Goal: Task Accomplishment & Management: Complete application form

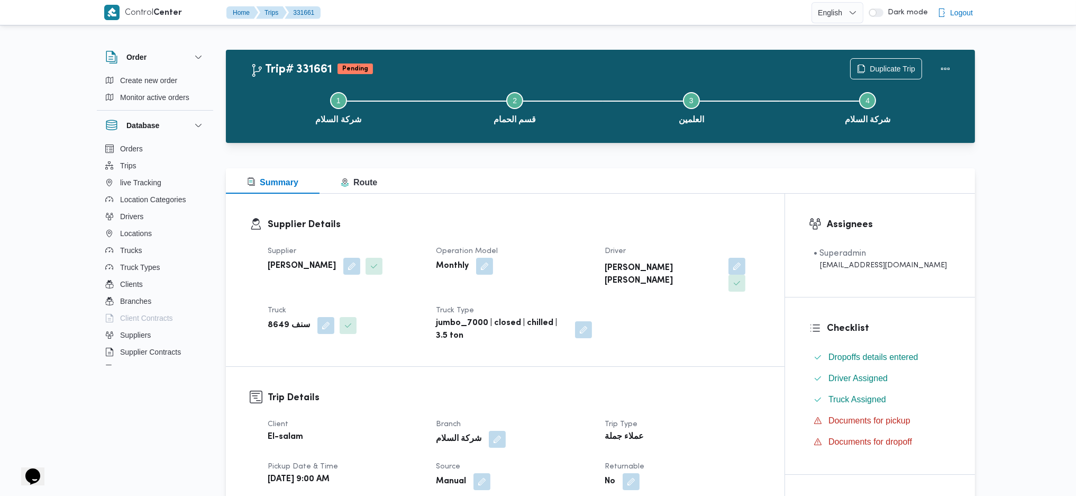
click at [336, 268] on b "[PERSON_NAME]" at bounding box center [302, 266] width 68 height 13
click at [336, 268] on b "احمد ابو السعودعبدالحكيم عبدالوهاب" at bounding box center [302, 266] width 68 height 13
copy div "احمد ابو السعودعبدالحكيم عبدالوهاب"
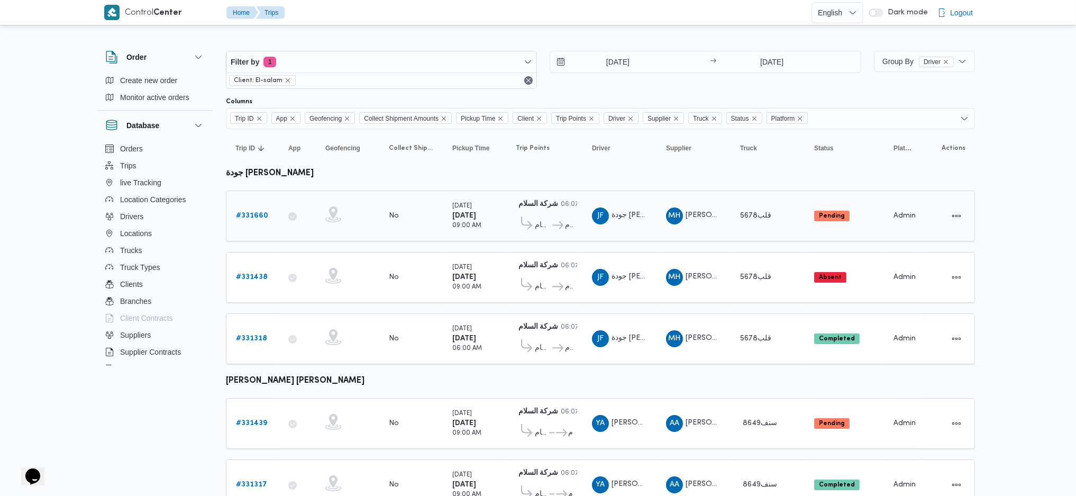
click at [233, 205] on div "# 331660" at bounding box center [253, 215] width 42 height 21
click at [259, 215] on b "# 331660" at bounding box center [252, 215] width 32 height 7
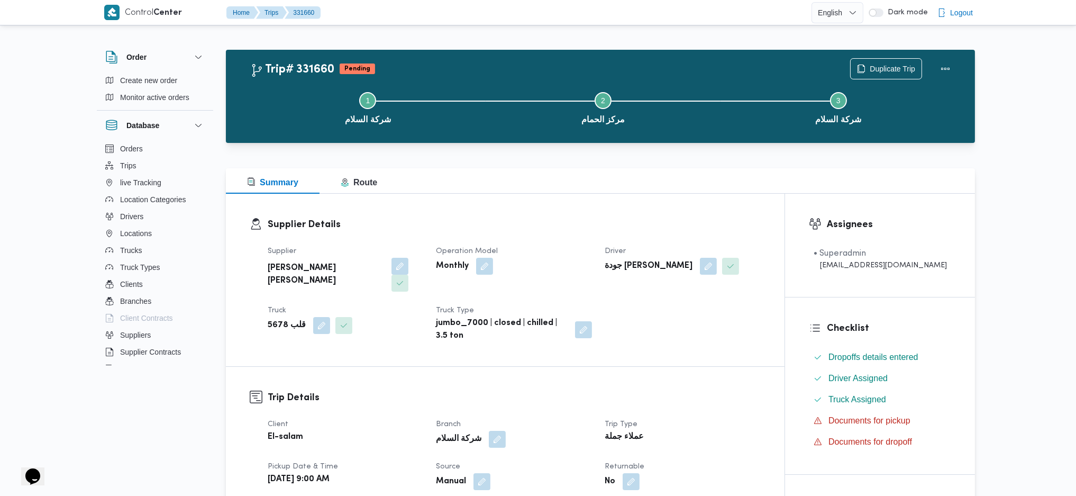
click at [391, 261] on button "button" at bounding box center [399, 266] width 17 height 17
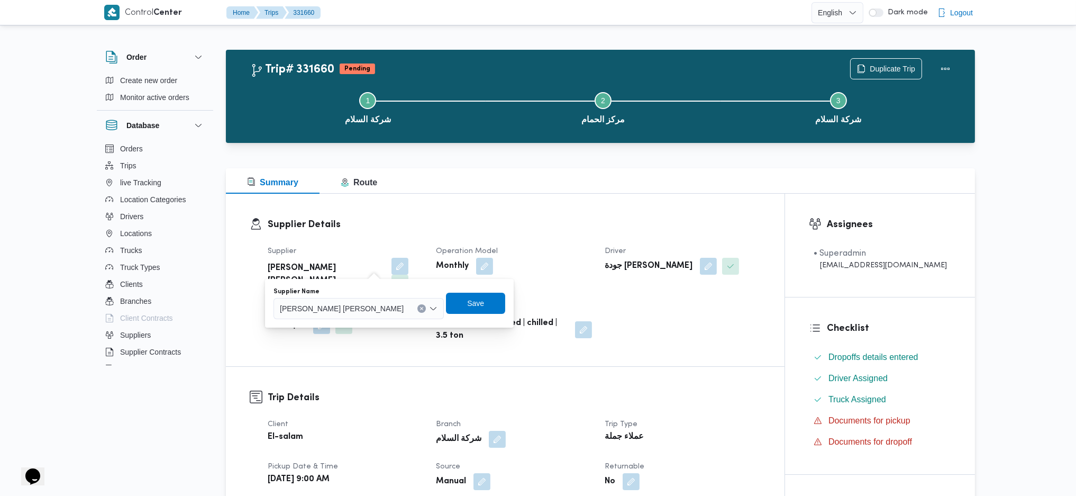
click at [354, 304] on span "محمد هاني محمد جوده محمود" at bounding box center [342, 308] width 124 height 12
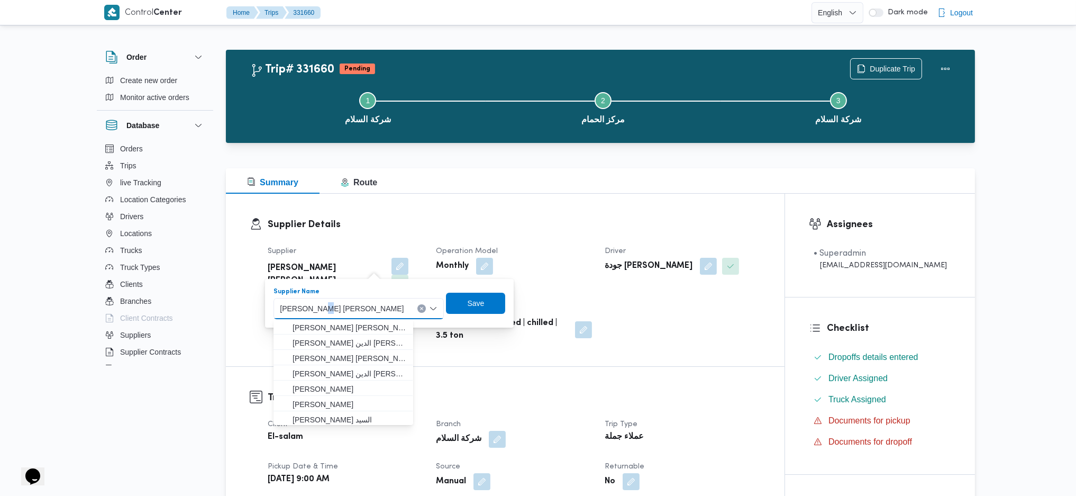
drag, startPoint x: 357, startPoint y: 309, endPoint x: 334, endPoint y: 308, distance: 22.2
click at [334, 308] on span "محمد هاني محمد جوده محمود" at bounding box center [342, 308] width 124 height 12
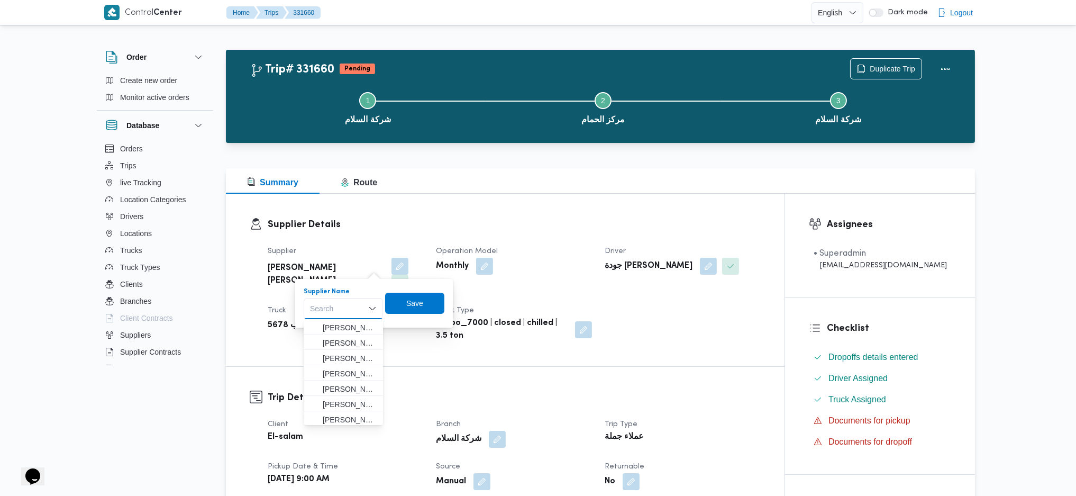
drag, startPoint x: 334, startPoint y: 308, endPoint x: 315, endPoint y: 305, distance: 19.3
click at [315, 305] on div "Search" at bounding box center [343, 308] width 79 height 21
paste input "احمد ابو السعودعبدالحكيم عبدالوهاب"
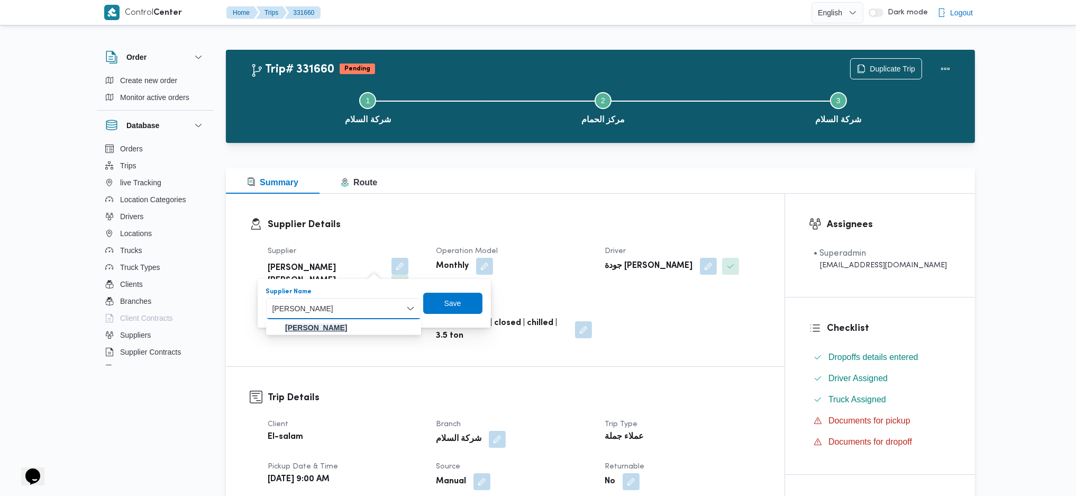
type input "احمد ابو السعودعبدالحكيم عبدالوهاب"
click at [347, 328] on mark "احمد ابو السعودعبدالحكيم عبدالوهاب" at bounding box center [316, 327] width 62 height 8
click at [412, 304] on span "Save" at bounding box center [403, 303] width 17 height 13
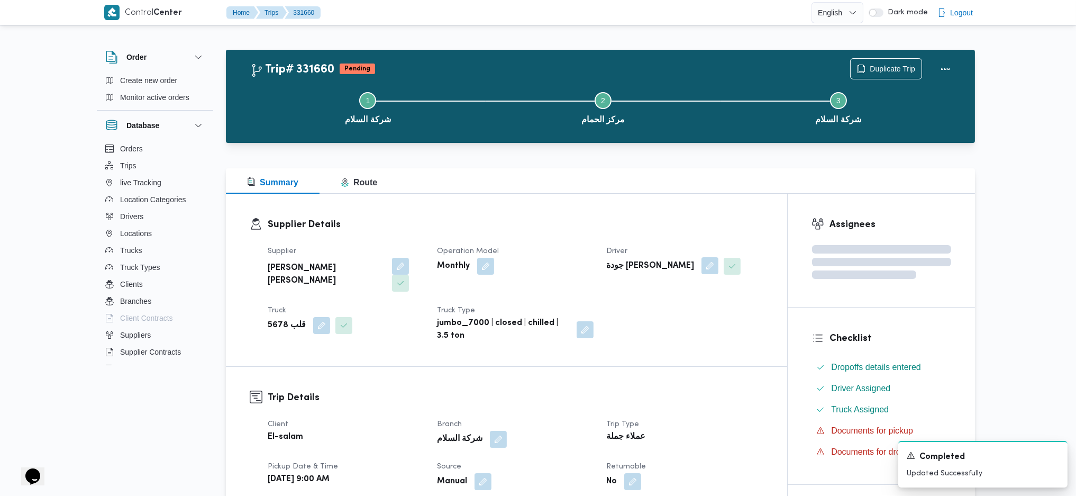
click at [701, 274] on button "button" at bounding box center [709, 265] width 17 height 17
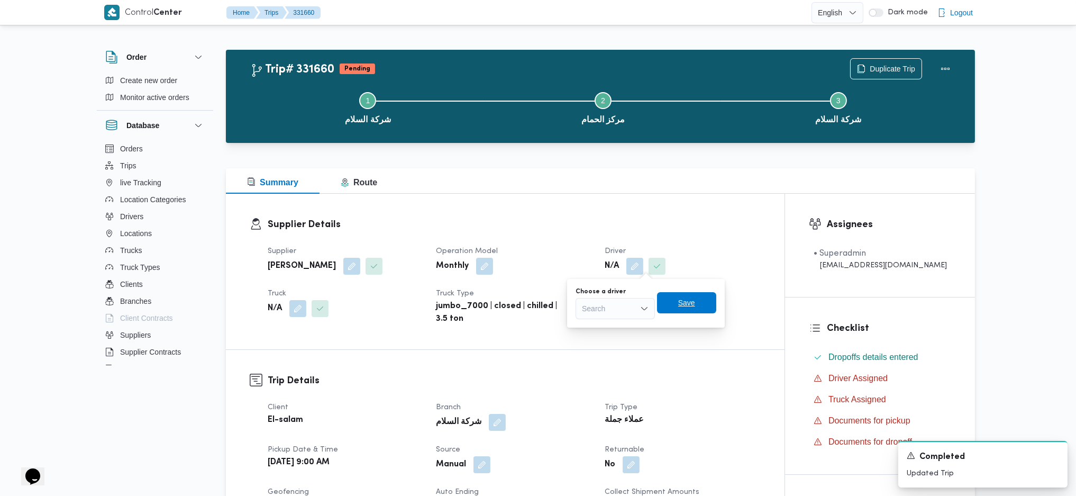
click at [653, 308] on div "Search" at bounding box center [615, 308] width 79 height 21
click at [623, 329] on span "احمد ابو السعود عبدالحكيم عبدالوهاب" at bounding box center [622, 327] width 54 height 13
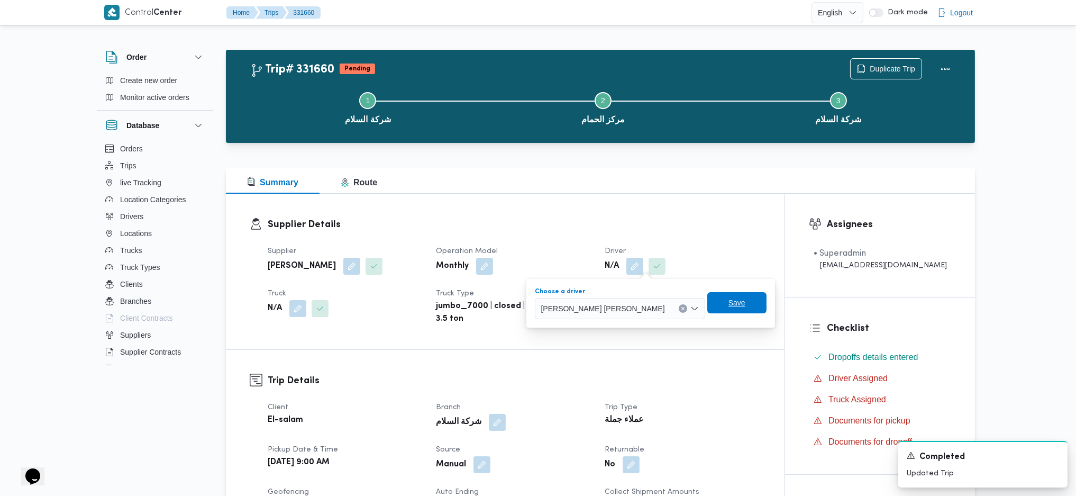
click at [711, 309] on span "Save" at bounding box center [736, 302] width 59 height 21
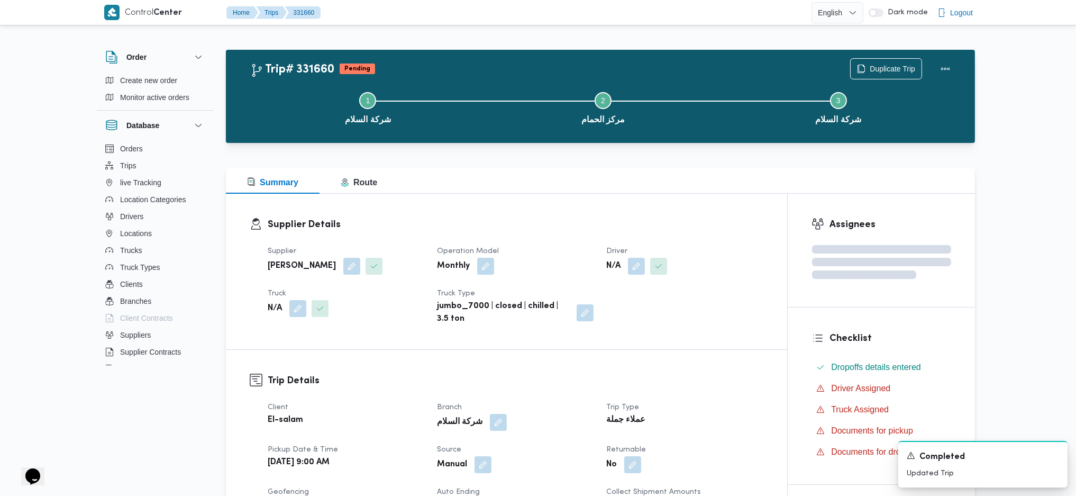
click at [295, 317] on div "N/A" at bounding box center [346, 308] width 159 height 19
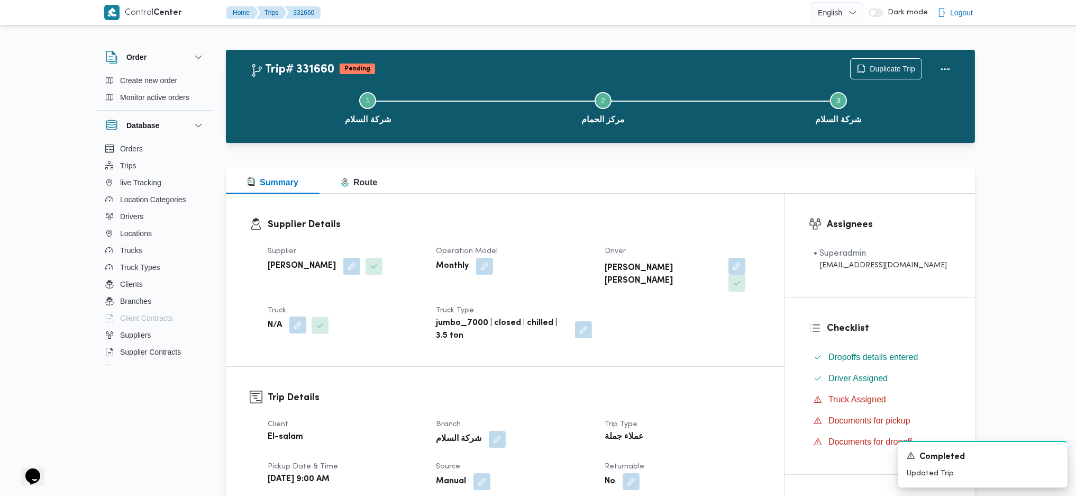
click at [302, 316] on button "button" at bounding box center [297, 324] width 17 height 17
click at [282, 350] on div "Search" at bounding box center [276, 350] width 79 height 21
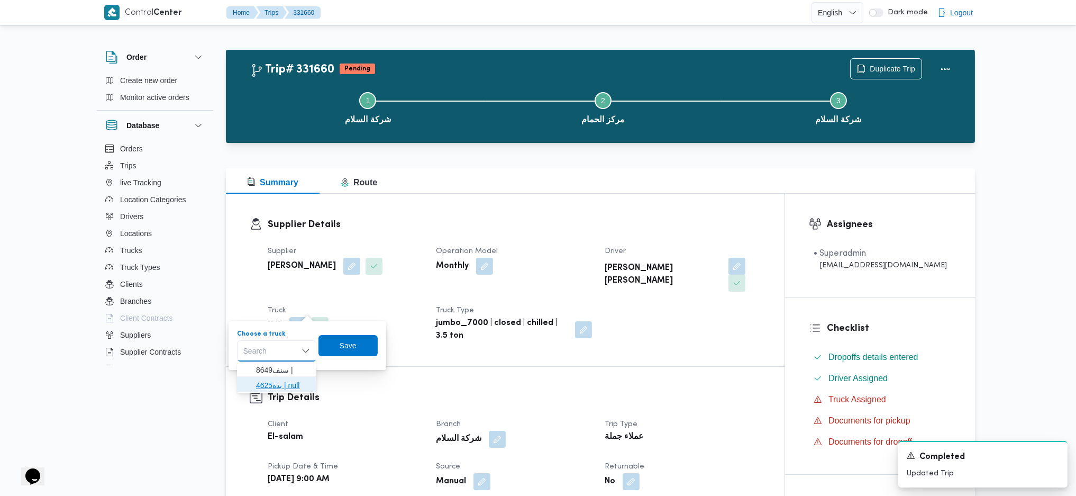
click at [282, 380] on span "بده4625 | null" at bounding box center [283, 385] width 54 height 13
click at [343, 346] on span "Save" at bounding box center [353, 344] width 59 height 21
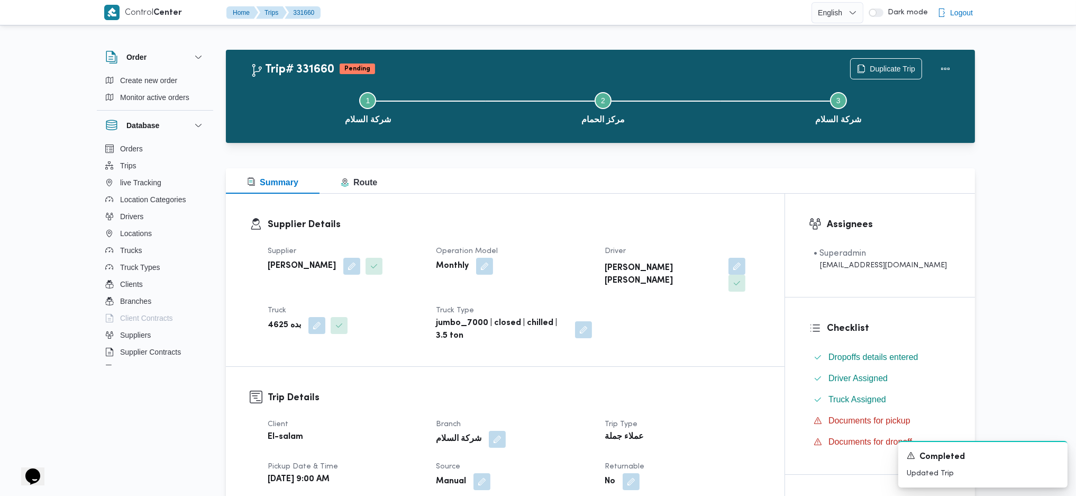
click at [314, 268] on b "احمد ابو السعودعبدالحكيم عبدالوهاب" at bounding box center [302, 266] width 68 height 13
copy div "احمد ابو السعودعبدالحكيم عبدالوهاب"
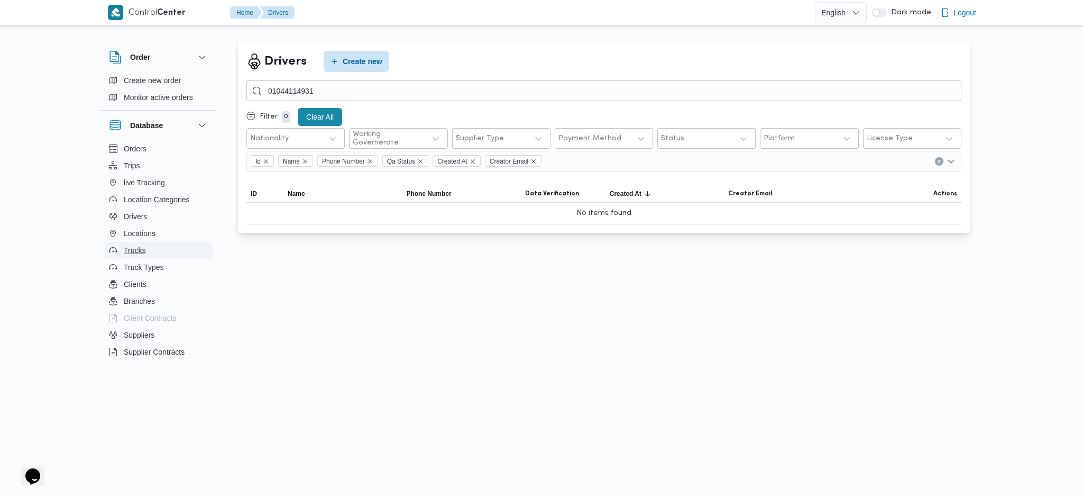
click at [145, 252] on button "Trucks" at bounding box center [159, 250] width 108 height 17
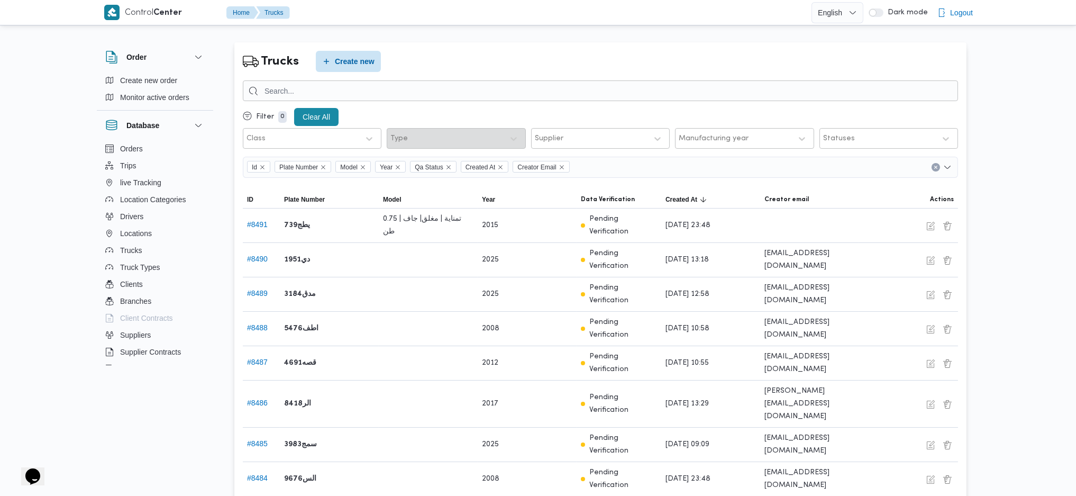
click at [346, 41] on div "Trucks Create new Filter 0 Clear All Class Type Supplier Manufacturing year Sta…" at bounding box center [600, 318] width 749 height 569
click at [350, 53] on span "Create new" at bounding box center [348, 60] width 65 height 21
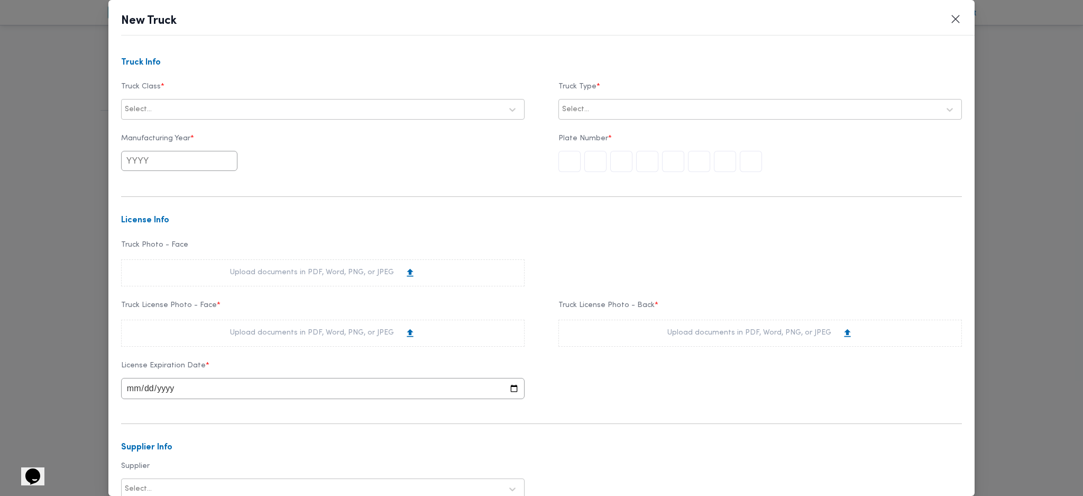
click at [316, 108] on div at bounding box center [328, 109] width 348 height 11
click at [405, 118] on div "Truck Class * option , selected. Select is focused ,type to refine list, press …" at bounding box center [541, 101] width 841 height 48
click at [398, 107] on div at bounding box center [328, 109] width 348 height 11
click at [167, 190] on div "jumbo_7000" at bounding box center [323, 193] width 403 height 19
click at [622, 108] on div at bounding box center [765, 109] width 348 height 11
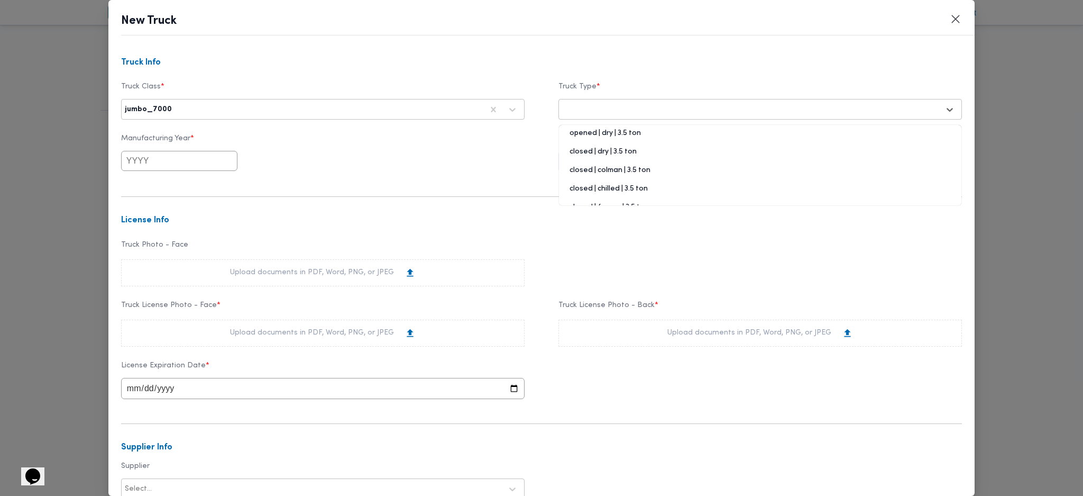
click at [598, 191] on div "closed | chilled | 3.5 ton" at bounding box center [760, 193] width 403 height 19
click at [159, 158] on input "text" at bounding box center [179, 161] width 116 height 20
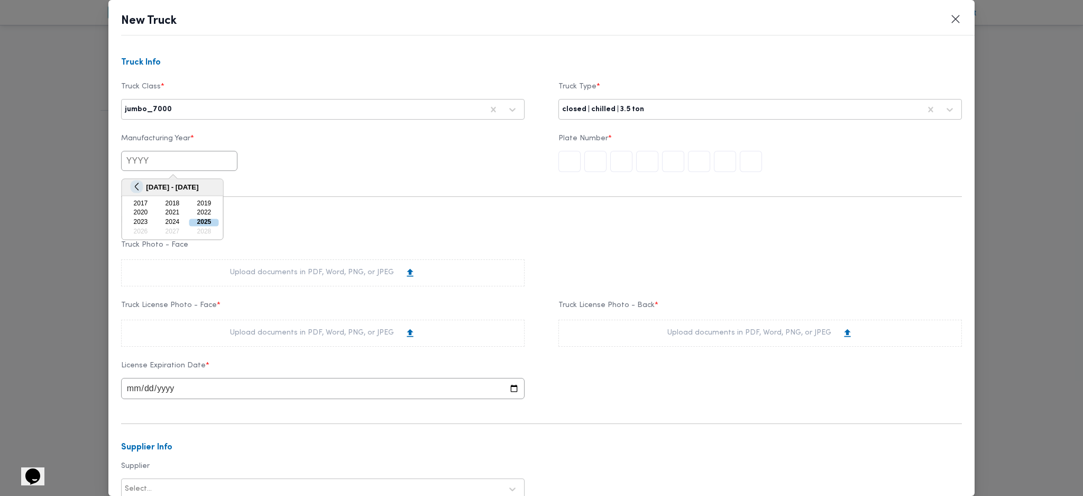
click at [135, 184] on button "Previous Year" at bounding box center [137, 186] width 10 height 10
click at [200, 210] on div "2010" at bounding box center [204, 212] width 30 height 7
type input "2010"
click at [752, 172] on input "text" at bounding box center [751, 161] width 22 height 21
click at [252, 323] on div "Upload documents in PDF, Word, PNG, or JPEG" at bounding box center [323, 332] width 404 height 27
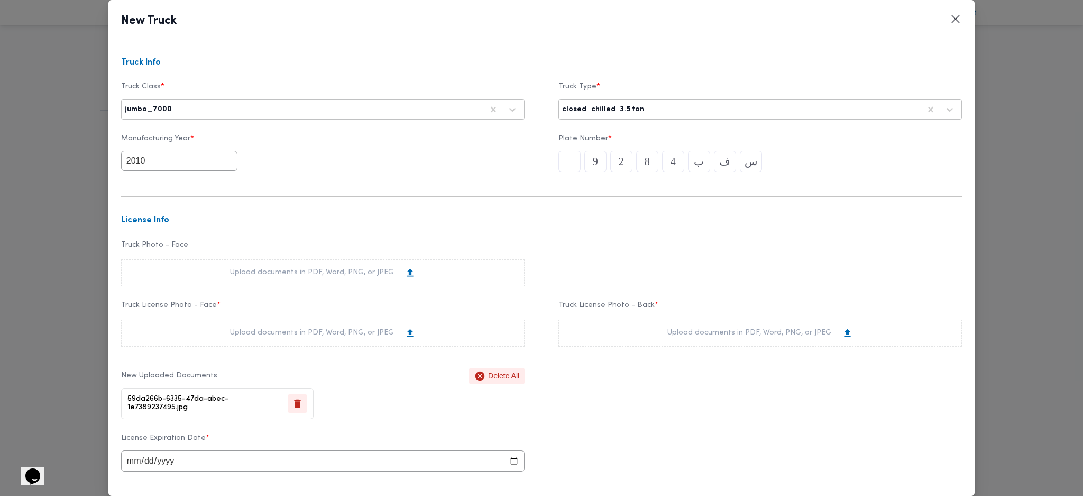
click at [623, 325] on div "Upload documents in PDF, Word, PNG, or JPEG" at bounding box center [761, 332] width 404 height 27
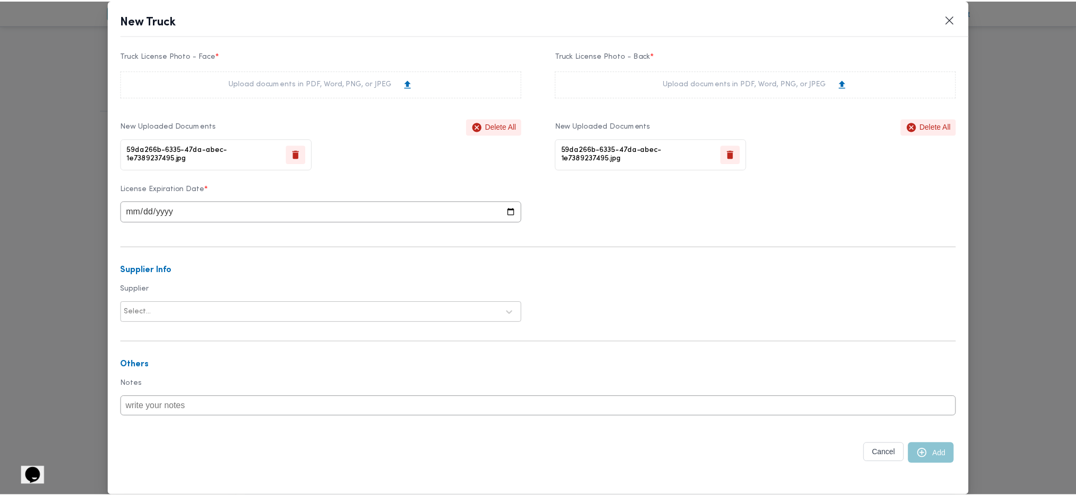
scroll to position [254, 0]
click at [136, 214] on input "date" at bounding box center [323, 211] width 404 height 21
type input "2027-05-06"
click at [243, 312] on div at bounding box center [328, 312] width 348 height 11
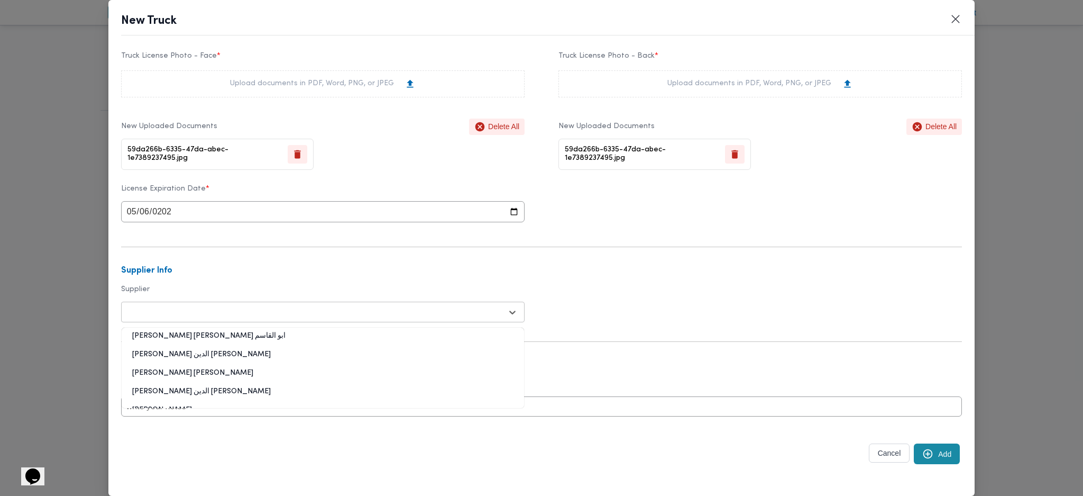
paste input "احمد ابو السعودعبدالحكيم عبدالوهاب"
type input "احمد ابو السعودعبدالحكيم عبدالوهاب"
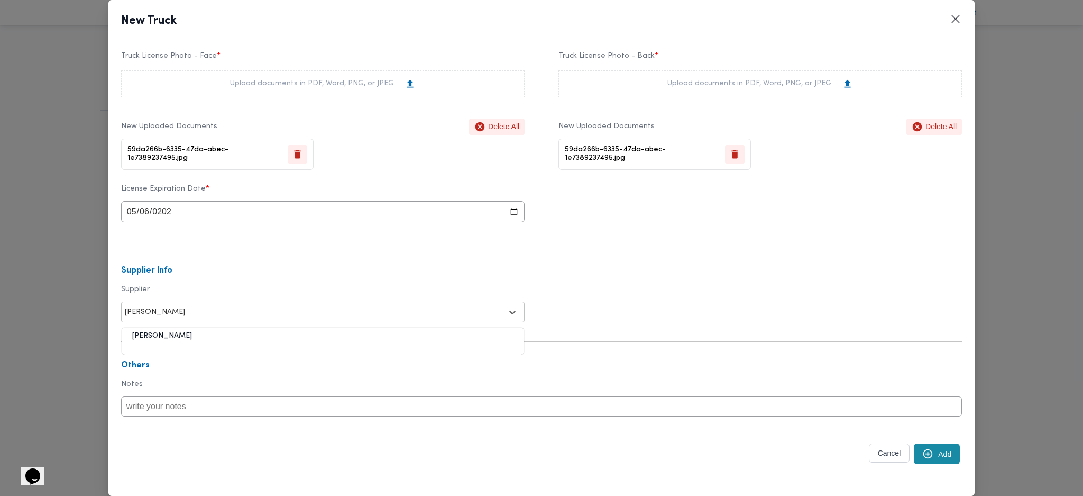
click at [198, 330] on div "احمد ابو السعودعبدالحكيم عبدالوهاب" at bounding box center [323, 340] width 403 height 19
click at [892, 330] on button "Add" at bounding box center [937, 453] width 46 height 21
